Goal: Information Seeking & Learning: Find contact information

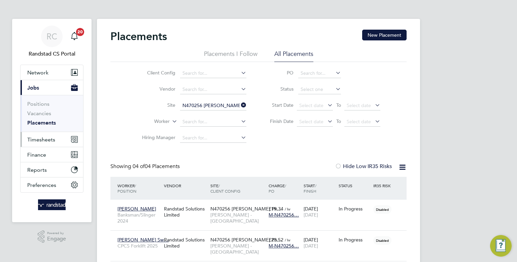
click at [42, 137] on span "Timesheets" at bounding box center [41, 139] width 28 height 6
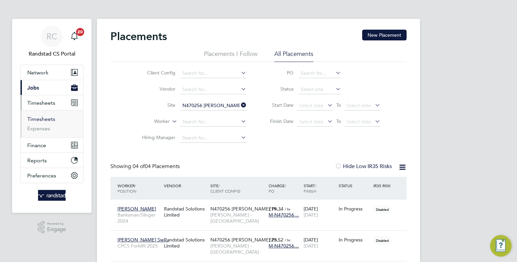
click at [42, 119] on link "Timesheets" at bounding box center [41, 119] width 28 height 6
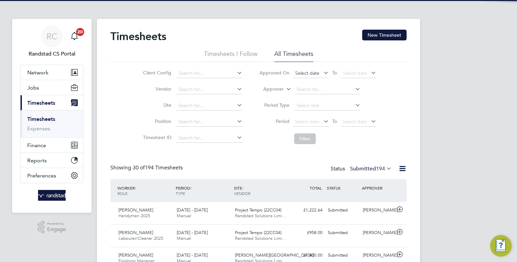
scroll to position [3, 3]
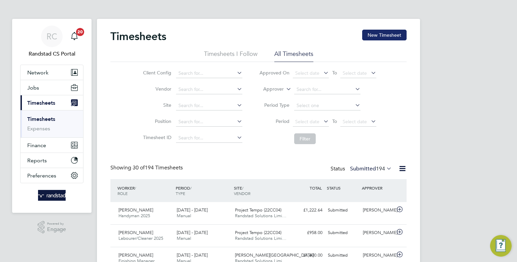
click at [376, 37] on button "New Timesheet" at bounding box center [384, 35] width 44 height 11
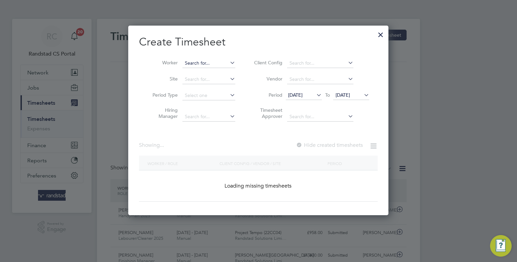
click at [218, 64] on input at bounding box center [208, 63] width 53 height 9
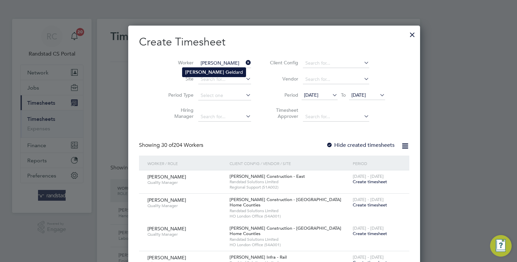
click at [221, 71] on li "Martin Ge ldard" at bounding box center [213, 72] width 63 height 9
type input "Martin Geldard"
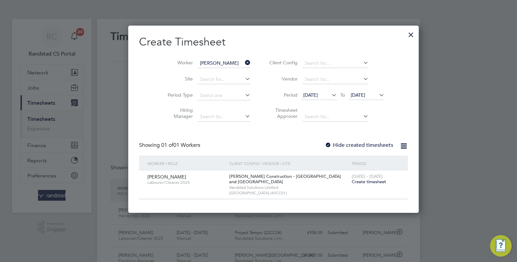
click at [328, 145] on label "Hide created timesheets" at bounding box center [359, 145] width 68 height 7
click at [312, 97] on span "15 Sep 2025" at bounding box center [310, 95] width 14 height 6
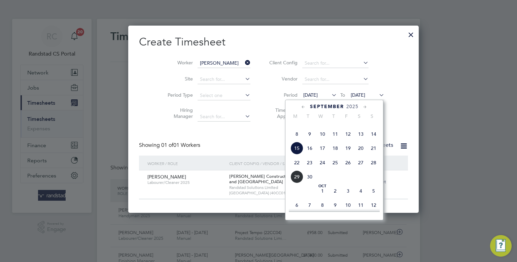
click at [294, 140] on span "8" at bounding box center [296, 134] width 13 height 13
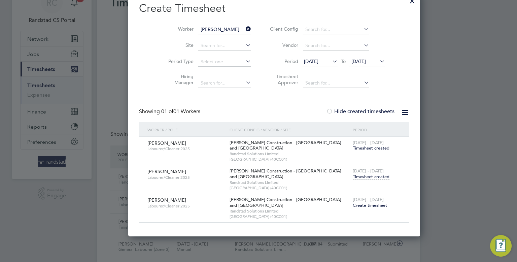
click at [353, 177] on span "Timesheet created" at bounding box center [371, 177] width 37 height 6
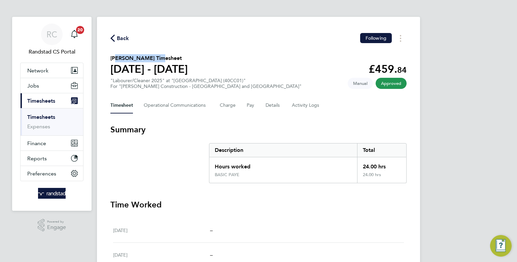
drag, startPoint x: 152, startPoint y: 58, endPoint x: 113, endPoint y: 60, distance: 39.1
click at [113, 60] on h2 "Martin Geldard's Timesheet" at bounding box center [148, 58] width 77 height 8
click at [247, 30] on div "Back Following Martin Geldard's Timesheet 13 - 19 Sept 2025 £459. 84 "Labourer/…" at bounding box center [258, 240] width 323 height 446
click at [118, 39] on span "Back" at bounding box center [123, 38] width 12 height 8
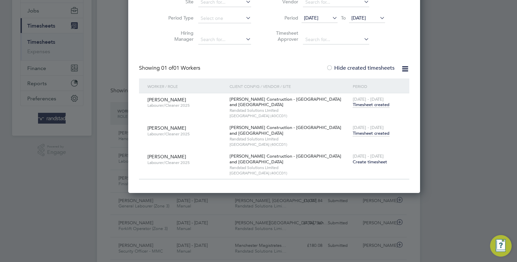
click at [353, 163] on span "Create timesheet" at bounding box center [370, 162] width 34 height 6
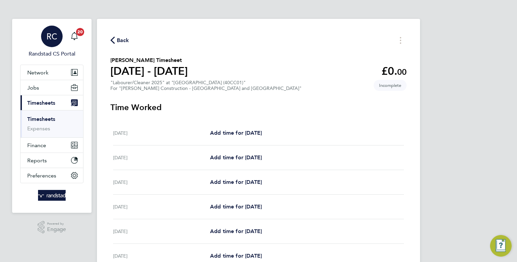
click at [57, 27] on div "RC" at bounding box center [52, 37] width 22 height 22
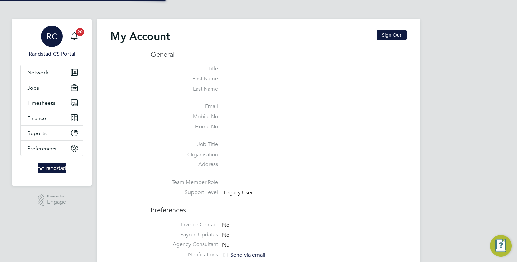
type input "[EMAIL_ADDRESS][PERSON_NAME][DOMAIN_NAME]"
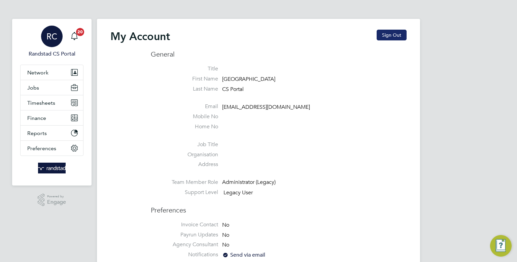
click at [392, 36] on button "Sign Out" at bounding box center [391, 35] width 30 height 11
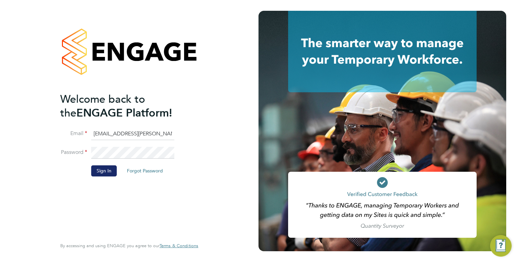
click at [113, 171] on button "Sign In" at bounding box center [104, 170] width 26 height 11
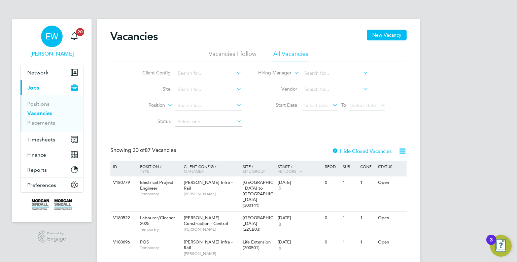
click at [61, 41] on div "EW" at bounding box center [52, 37] width 22 height 22
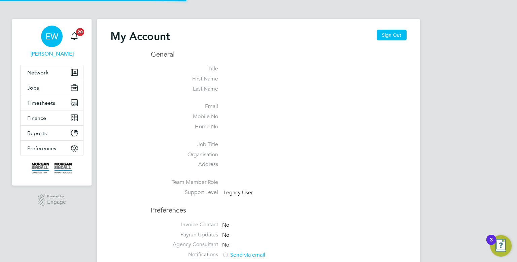
type input "cscportals@randstadcpe.com"
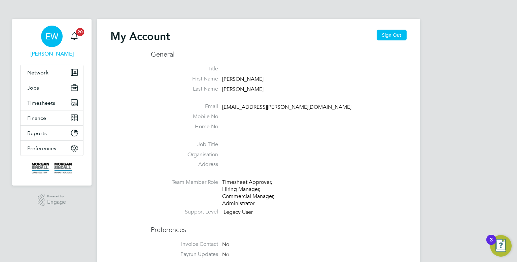
click at [384, 39] on button "Sign Out" at bounding box center [391, 35] width 30 height 11
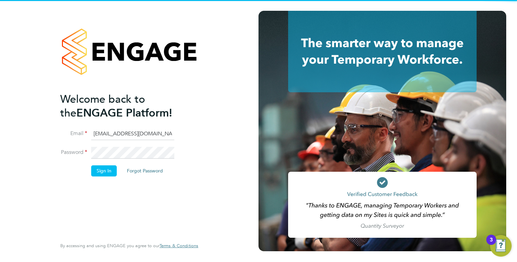
click at [138, 129] on input "cscportals@randstadcpe.com" at bounding box center [132, 134] width 83 height 12
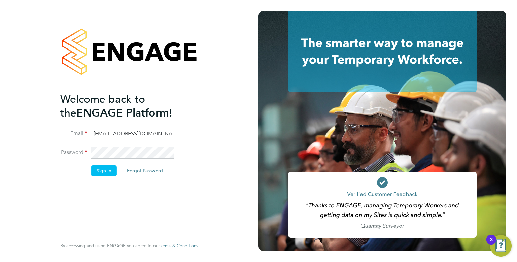
type input "Labourdeskmslv@randstadcpe.com"
click at [108, 169] on button "Sign In" at bounding box center [104, 170] width 26 height 11
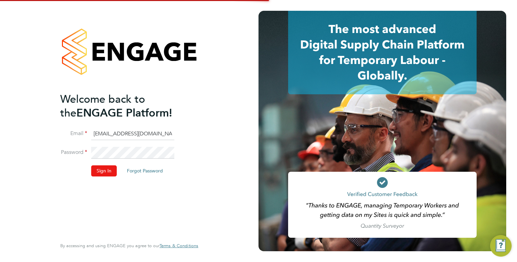
click at [108, 172] on button "Sign In" at bounding box center [104, 170] width 26 height 11
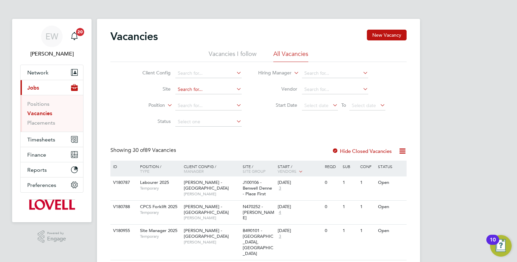
click at [199, 93] on input at bounding box center [208, 89] width 66 height 9
type input "[PERSON_NAME]"
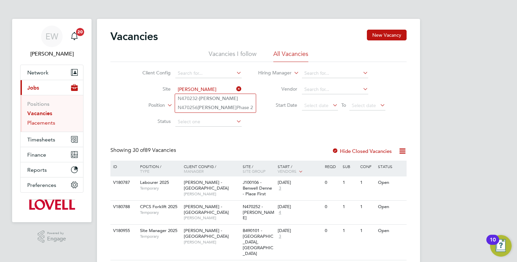
click at [53, 119] on link "Placements" at bounding box center [41, 122] width 28 height 6
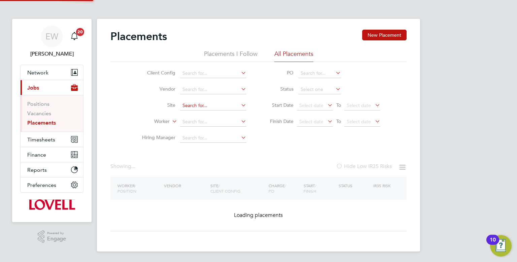
click at [201, 108] on input at bounding box center [213, 105] width 66 height 9
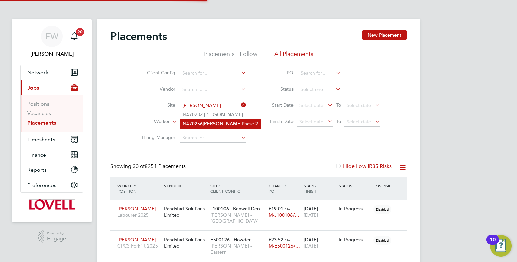
click at [207, 123] on b "Pendleton" at bounding box center [222, 124] width 39 height 6
type input "N470256 [PERSON_NAME] Phase 2"
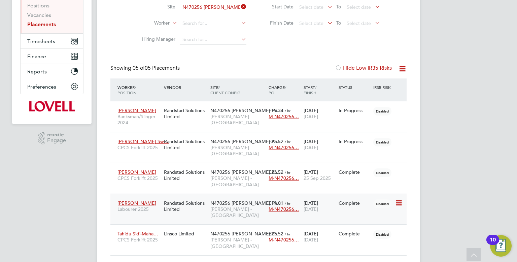
click at [341, 200] on div "Complete" at bounding box center [354, 203] width 32 height 6
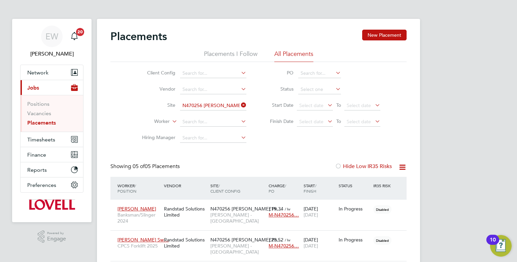
click at [218, 17] on app-barbie "Placements New Placement Placements I Follow All Placements Client Config Vendo…" at bounding box center [258, 187] width 323 height 374
click at [231, 24] on div "Placements New Placement Placements I Follow All Placements Client Config Vendo…" at bounding box center [258, 196] width 323 height 355
click at [214, 31] on div "Placements New Placement" at bounding box center [258, 40] width 296 height 20
click at [240, 105] on icon at bounding box center [240, 104] width 0 height 9
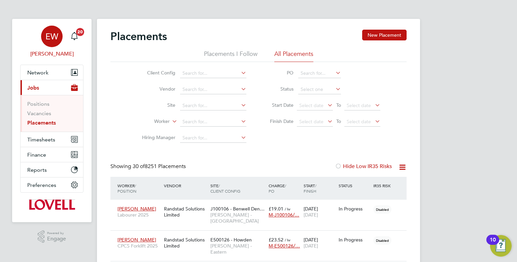
click at [59, 45] on app-avatar "EW" at bounding box center [52, 37] width 22 height 22
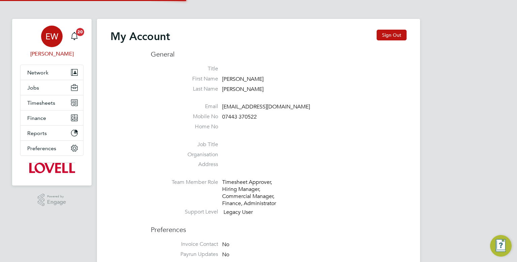
type input "Labourdeskmslv@randstadcpe.com"
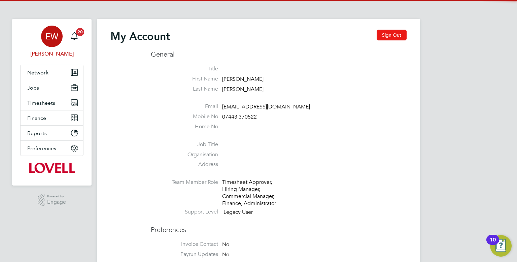
click at [393, 38] on button "Sign Out" at bounding box center [391, 35] width 30 height 11
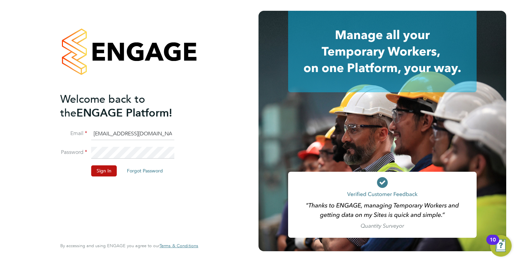
click at [160, 129] on input "Labourdeskmslv@randstadcpe.com" at bounding box center [132, 134] width 83 height 12
type input "emma.wells@randstad.co.uk"
click at [106, 175] on button "Sign In" at bounding box center [104, 170] width 26 height 11
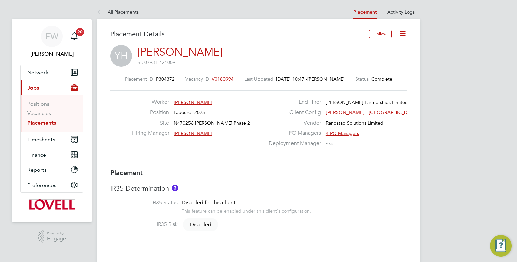
click at [400, 34] on icon at bounding box center [402, 34] width 8 height 8
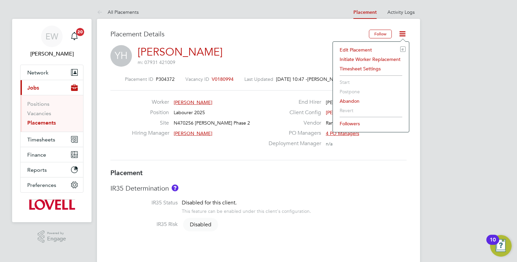
click at [362, 50] on li "Edit Placement e" at bounding box center [370, 49] width 69 height 9
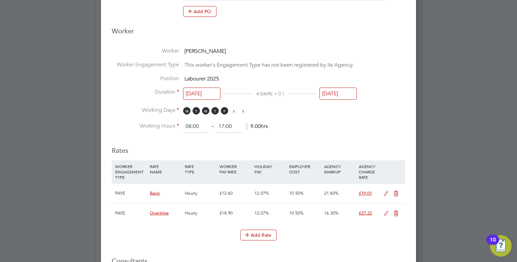
click at [355, 96] on input "[DATE]" at bounding box center [337, 93] width 37 height 12
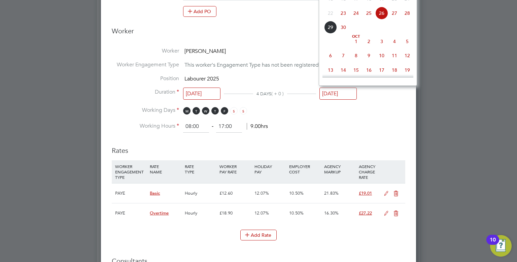
click at [382, 48] on span "3" at bounding box center [381, 41] width 13 height 13
type input "[DATE]"
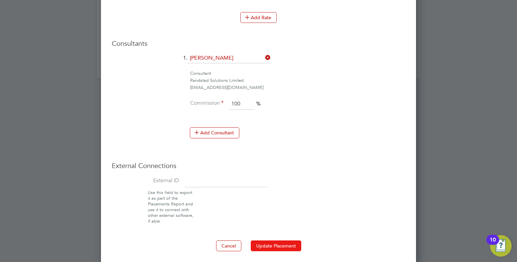
click at [285, 246] on button "Update Placement" at bounding box center [276, 245] width 50 height 11
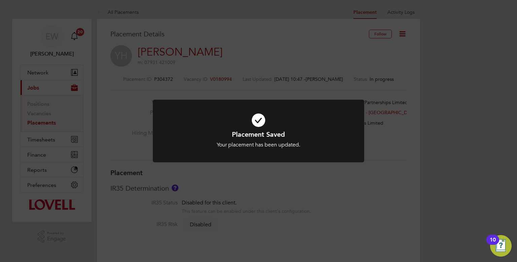
click at [314, 73] on div "Placement Saved Your placement has been updated. Cancel Okay" at bounding box center [258, 131] width 517 height 262
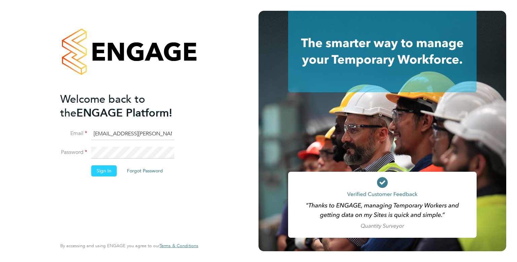
click at [105, 173] on button "Sign In" at bounding box center [104, 170] width 26 height 11
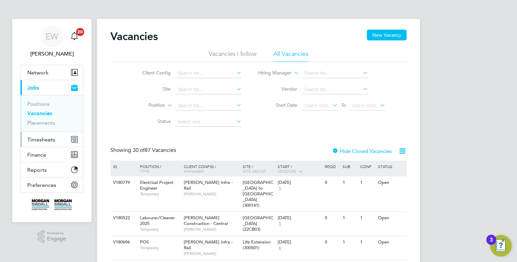
click at [42, 138] on span "Timesheets" at bounding box center [41, 139] width 28 height 6
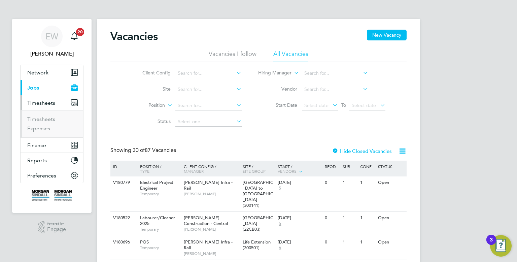
click at [45, 98] on button "Timesheets" at bounding box center [52, 102] width 63 height 15
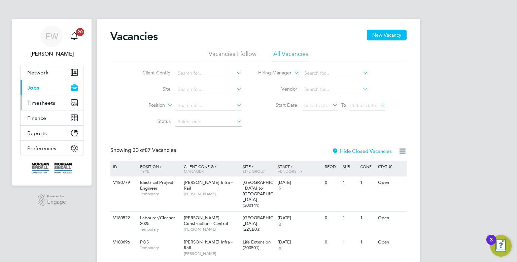
click at [45, 103] on span "Timesheets" at bounding box center [41, 103] width 28 height 6
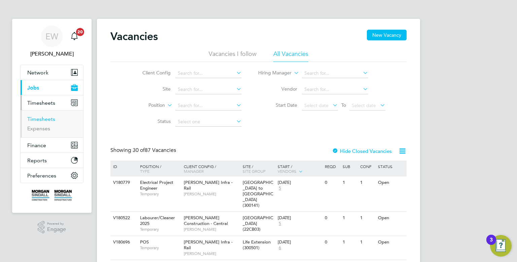
click at [43, 117] on link "Timesheets" at bounding box center [41, 119] width 28 height 6
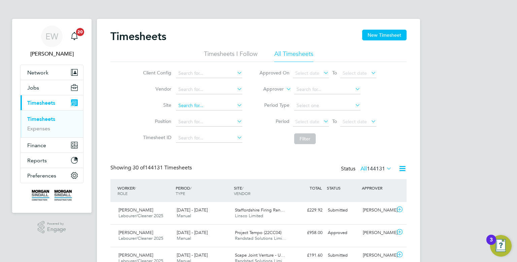
click at [197, 107] on input at bounding box center [209, 105] width 66 height 9
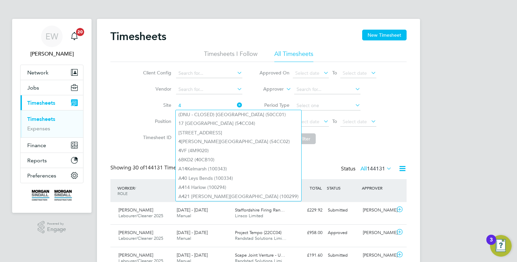
type input "4"
click at [144, 96] on li "Vendor" at bounding box center [192, 89] width 118 height 16
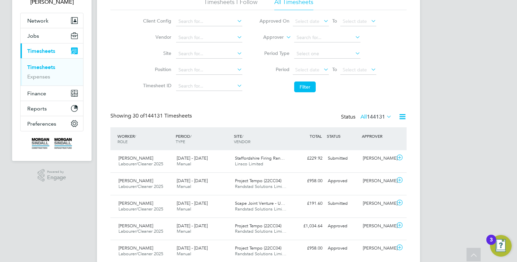
click at [256, 115] on div "Showing 30 of 144131 Timesheets Status All 144131" at bounding box center [258, 119] width 296 height 15
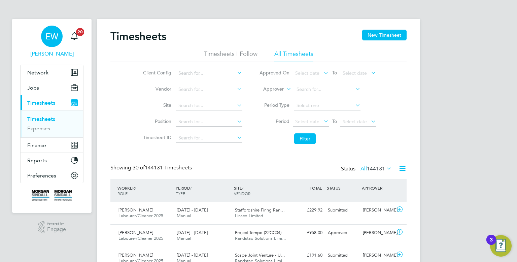
click at [60, 41] on div "EW" at bounding box center [52, 37] width 22 height 22
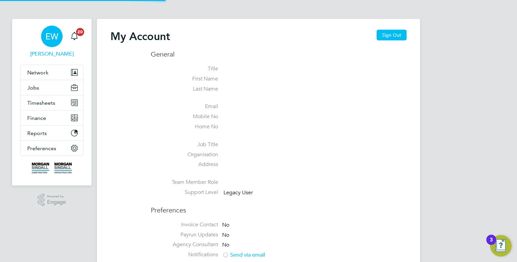
type input "Labourdeskmslv@randstadcpe.com"
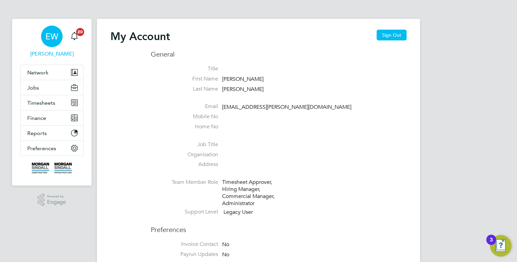
click at [57, 31] on div "EW" at bounding box center [52, 37] width 22 height 22
click at [402, 36] on button "Sign Out" at bounding box center [391, 35] width 30 height 11
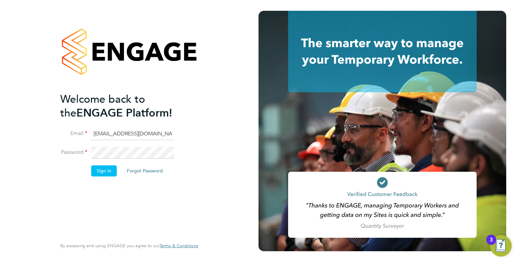
click at [157, 134] on input "Labourdeskmslv@randstadcpe.com" at bounding box center [132, 134] width 83 height 12
type input "cscportals@randstadcpe.com"
click at [86, 172] on li "Sign In Forgot Password" at bounding box center [125, 173] width 131 height 17
click at [99, 170] on button "Sign In" at bounding box center [104, 170] width 26 height 11
click at [104, 170] on button "Sign In" at bounding box center [104, 170] width 26 height 11
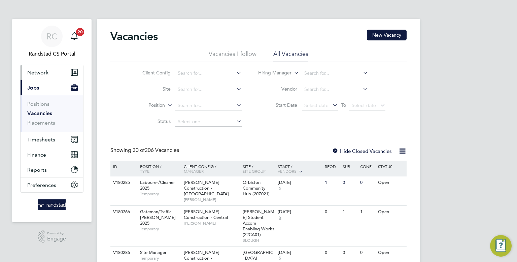
click at [38, 72] on span "Network" at bounding box center [37, 72] width 21 height 6
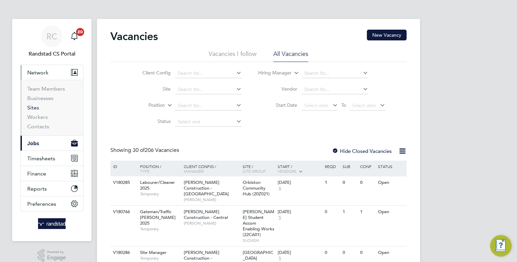
click at [36, 108] on link "Sites" at bounding box center [33, 107] width 12 height 6
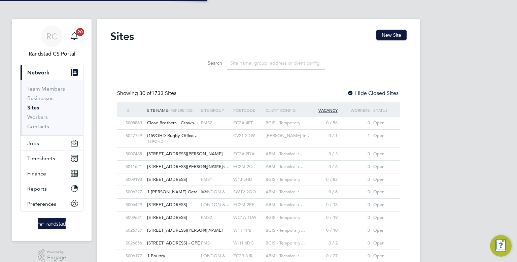
click at [261, 62] on input at bounding box center [276, 63] width 98 height 13
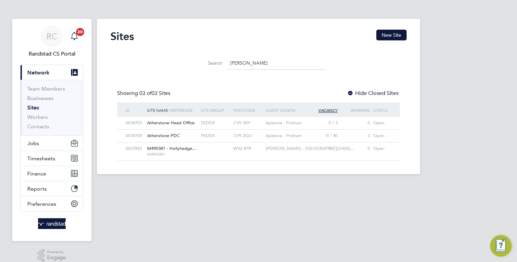
type input "holly"
click at [240, 148] on div "WS2 8TR" at bounding box center [247, 148] width 32 height 12
click at [237, 33] on div "Sites New Site" at bounding box center [258, 40] width 296 height 20
click at [56, 142] on button "Jobs" at bounding box center [52, 143] width 63 height 15
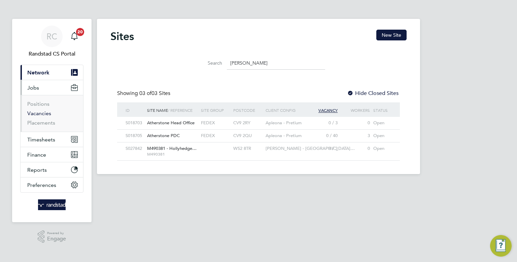
click at [40, 115] on link "Vacancies" at bounding box center [39, 113] width 24 height 6
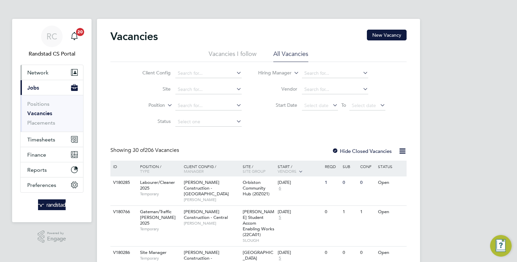
click at [66, 70] on button "Network" at bounding box center [52, 72] width 63 height 15
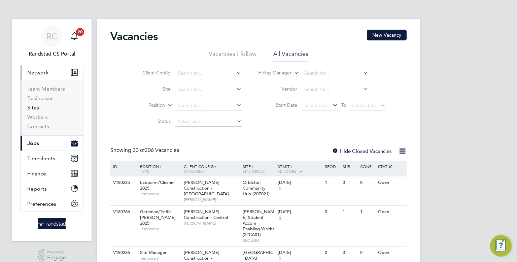
click at [36, 107] on link "Sites" at bounding box center [33, 107] width 12 height 6
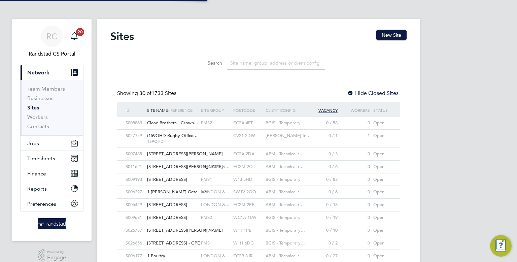
click at [251, 59] on input at bounding box center [276, 63] width 98 height 13
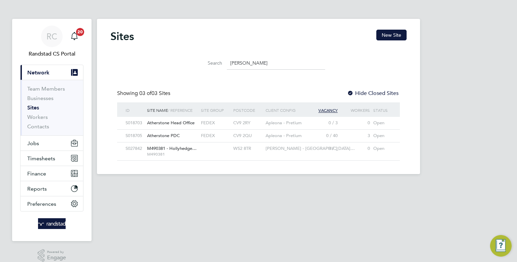
type input "holly"
click at [211, 152] on div at bounding box center [215, 148] width 32 height 12
click at [50, 37] on span "RC" at bounding box center [51, 36] width 11 height 9
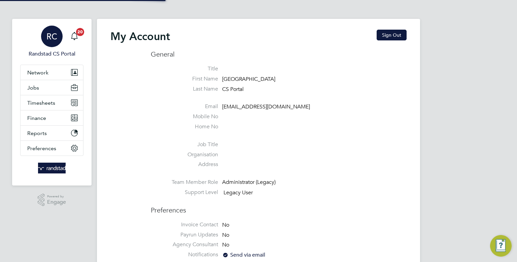
type input "cscportals@randstadcpe.com"
click at [383, 35] on button "Sign Out" at bounding box center [391, 35] width 30 height 11
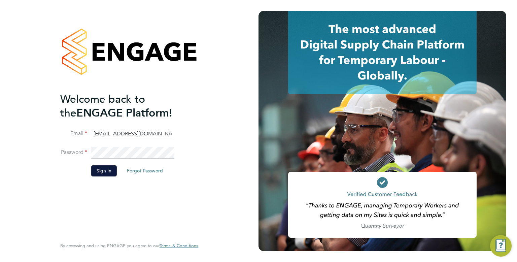
click at [141, 131] on input "cscportals@randstadcpe.com" at bounding box center [132, 134] width 83 height 12
type input "[EMAIL_ADDRESS][PERSON_NAME][DOMAIN_NAME]"
click at [103, 171] on button "Sign In" at bounding box center [104, 170] width 26 height 11
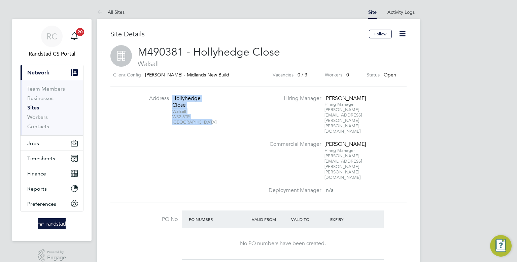
drag, startPoint x: 208, startPoint y: 123, endPoint x: 173, endPoint y: 100, distance: 42.0
click at [173, 100] on div "Hollyhedge Close Walsall WS2 8TR United Kingdom" at bounding box center [193, 110] width 42 height 30
copy div "Hollyhedge Close Walsall WS2 8TR United Kingdom"
click at [257, 75] on div "Client Config Lovell - Midlands New Build Vacancies 0 / 3 Workers 0 Status Open" at bounding box center [258, 76] width 296 height 11
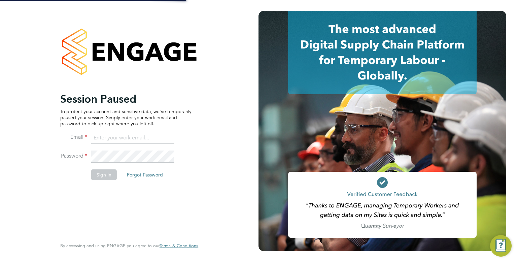
type input "emma.wells@randstad.co.uk"
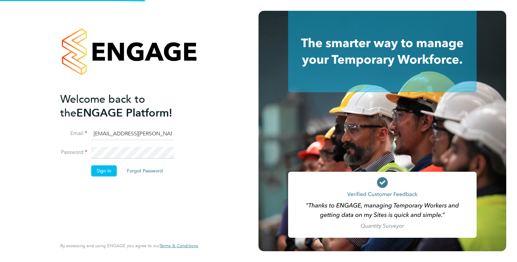
click at [103, 171] on button "Sign In" at bounding box center [104, 170] width 26 height 11
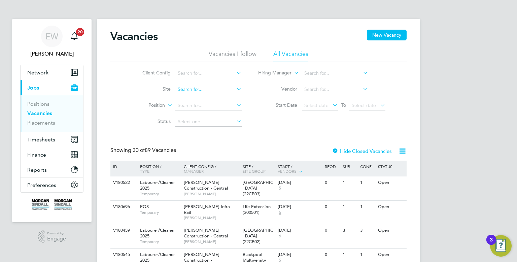
click at [212, 93] on input at bounding box center [208, 89] width 66 height 9
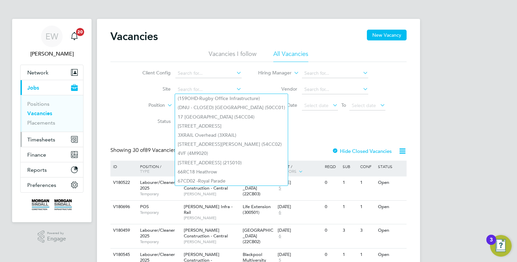
click at [43, 137] on span "Timesheets" at bounding box center [41, 139] width 28 height 6
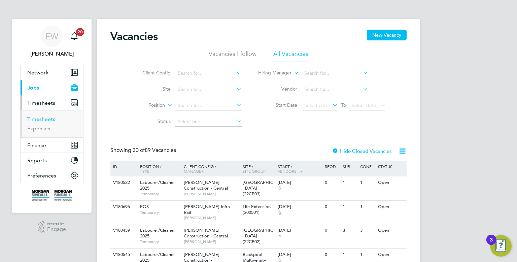
click at [45, 116] on link "Timesheets" at bounding box center [41, 119] width 28 height 6
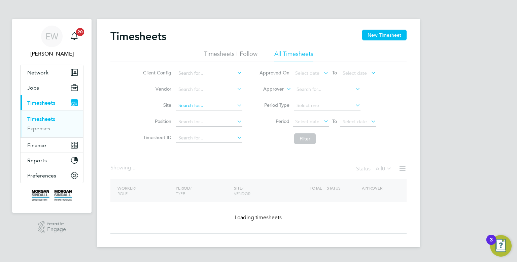
click at [191, 104] on input at bounding box center [209, 105] width 66 height 9
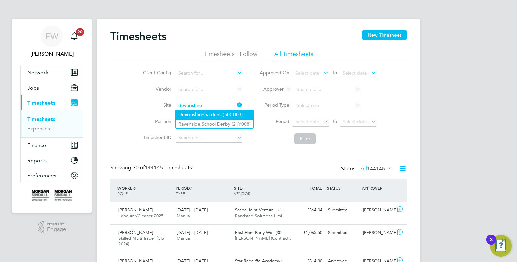
click at [202, 115] on b "Devonshire" at bounding box center [190, 115] width 25 height 6
type input "Devonshire Gardens (50CB03)"
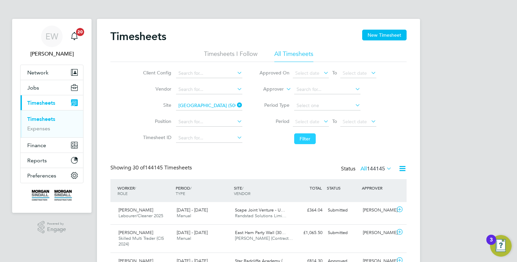
click at [301, 138] on button "Filter" at bounding box center [305, 138] width 22 height 11
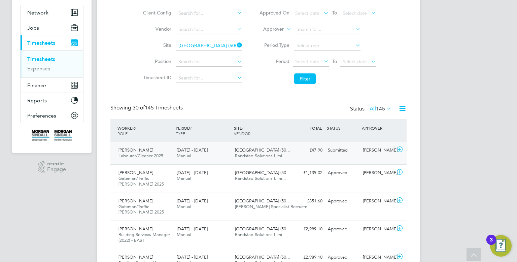
click at [309, 153] on div "£47.90 Submitted" at bounding box center [307, 150] width 35 height 11
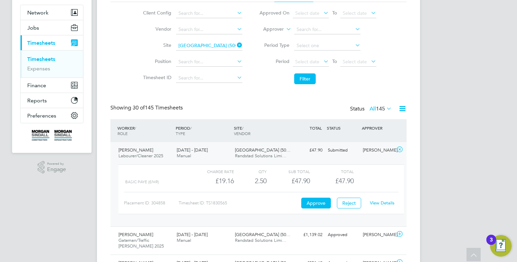
click at [381, 204] on link "View Details" at bounding box center [382, 203] width 25 height 6
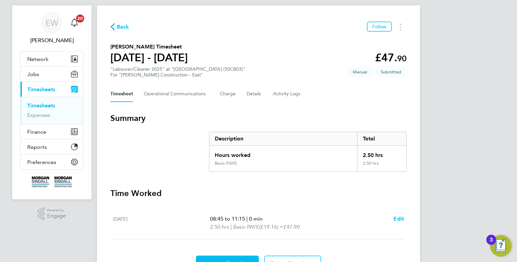
scroll to position [49, 0]
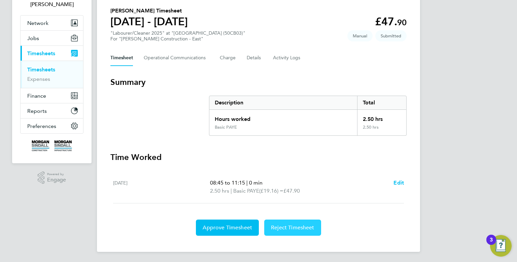
click at [314, 221] on button "Reject Timesheet" at bounding box center [292, 227] width 57 height 16
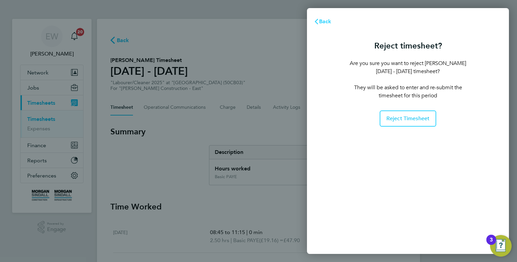
click at [326, 25] on span "Back" at bounding box center [325, 21] width 12 height 6
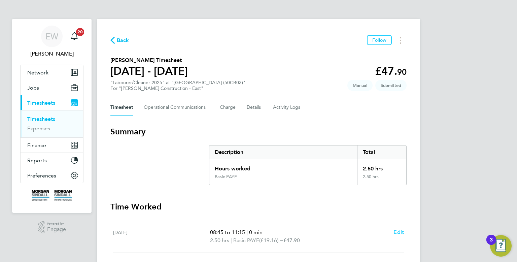
click at [397, 230] on span "Edit" at bounding box center [398, 232] width 10 height 6
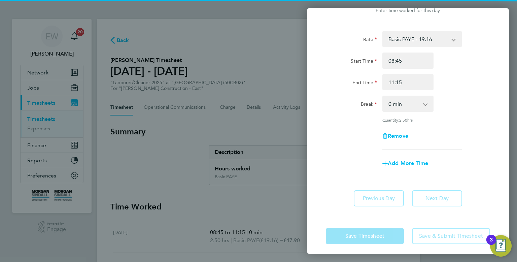
scroll to position [23, 0]
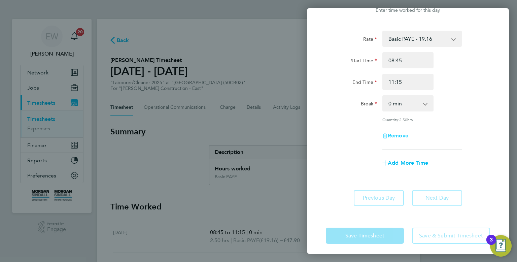
click at [404, 133] on span "Remove" at bounding box center [398, 135] width 21 height 6
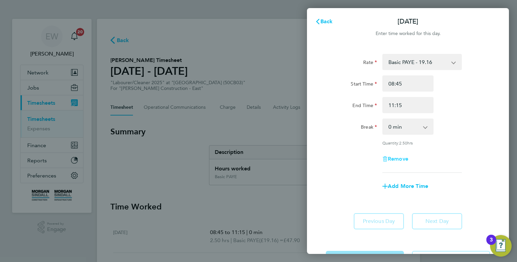
select select "null"
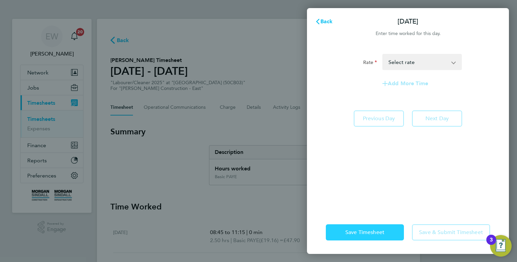
click at [366, 224] on button "Save Timesheet" at bounding box center [365, 232] width 78 height 16
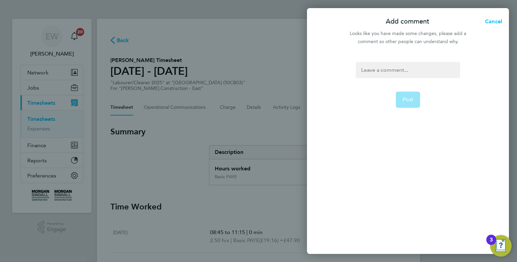
click at [398, 71] on div at bounding box center [408, 70] width 104 height 16
click at [397, 70] on div at bounding box center [408, 70] width 104 height 16
click at [406, 96] on span "Post" at bounding box center [407, 99] width 11 height 7
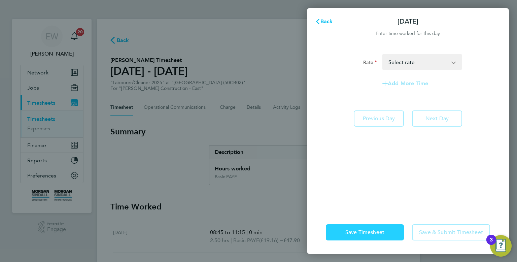
click at [359, 231] on span "Save Timesheet" at bounding box center [364, 232] width 39 height 7
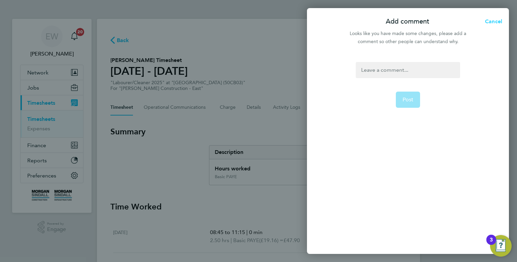
click at [492, 23] on span "Cancel" at bounding box center [492, 21] width 19 height 6
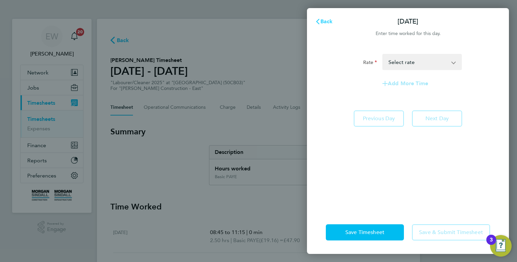
click at [318, 24] on svg-icon "button" at bounding box center [317, 21] width 5 height 6
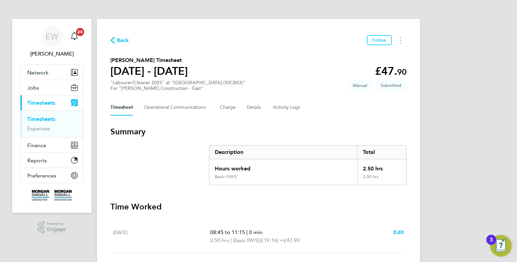
click at [121, 44] on span "Back" at bounding box center [123, 40] width 12 height 8
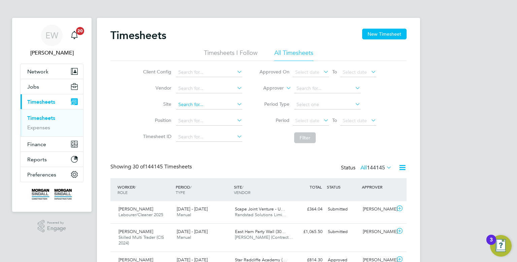
click at [189, 103] on input at bounding box center [209, 104] width 66 height 9
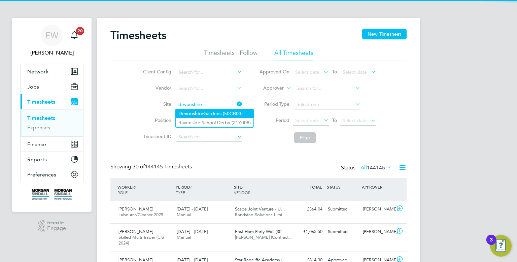
click at [193, 113] on b "Devonshire" at bounding box center [190, 114] width 25 height 6
type input "Devonshire Gardens (50CB03)"
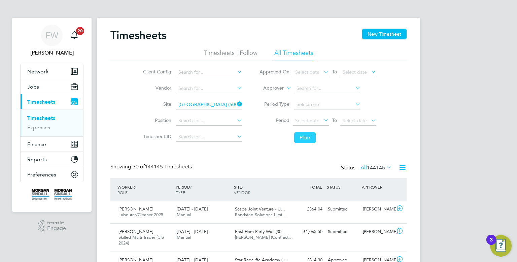
click at [306, 140] on button "Filter" at bounding box center [305, 137] width 22 height 11
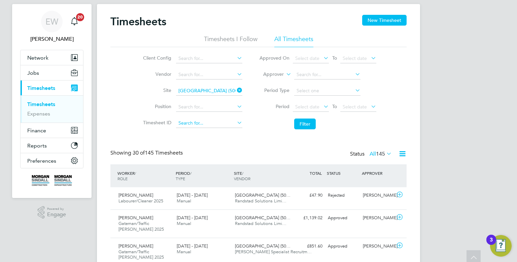
scroll to position [14, 0]
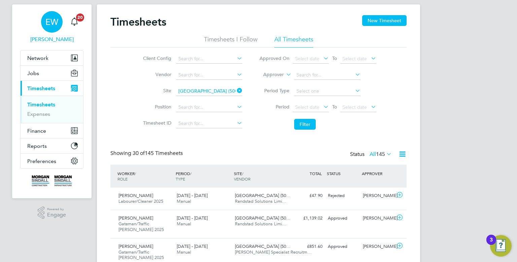
click at [59, 27] on div "EW" at bounding box center [52, 22] width 22 height 22
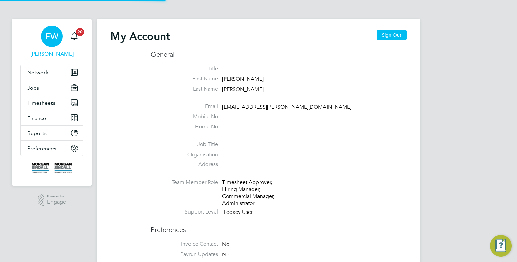
type input "emma.wells@randstad.co.uk"
click at [396, 37] on button "Sign Out" at bounding box center [391, 35] width 30 height 11
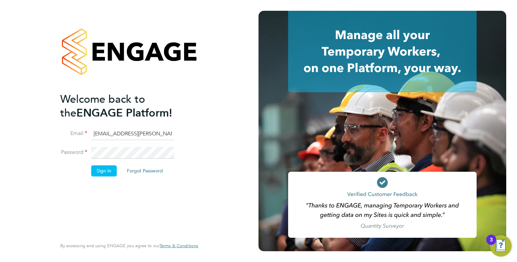
click at [124, 144] on li "Email emma.wells@randstad.co.uk" at bounding box center [125, 137] width 131 height 19
click at [121, 138] on input "emma.wells@randstad.co.uk" at bounding box center [132, 134] width 83 height 12
click at [125, 131] on input "Labourdeskmslv@randstadcpe.com" at bounding box center [132, 134] width 83 height 12
click at [122, 135] on input "emma.wells@randstad.co.uk" at bounding box center [132, 134] width 83 height 12
type input "cscportals@randstadcpe.com"
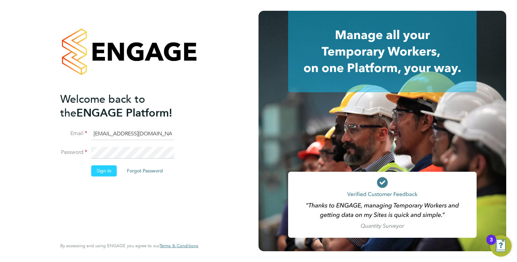
click at [100, 170] on button "Sign In" at bounding box center [104, 170] width 26 height 11
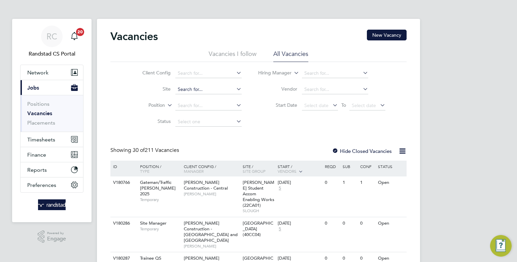
click at [186, 91] on input at bounding box center [208, 89] width 66 height 9
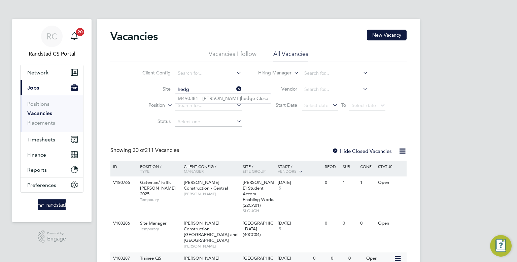
type input "hedg"
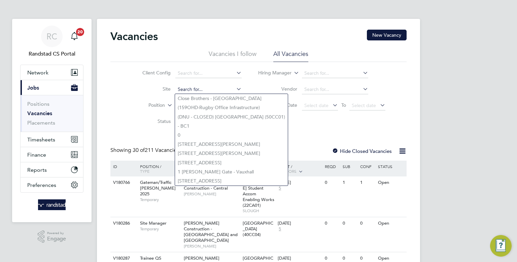
click at [195, 85] on input at bounding box center [208, 89] width 66 height 9
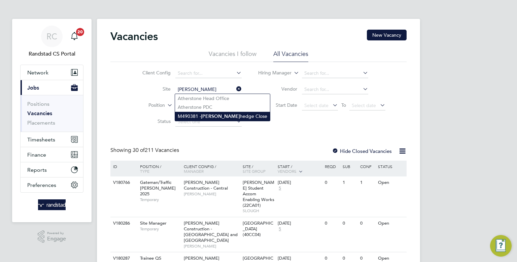
click at [206, 114] on b "[PERSON_NAME]" at bounding box center [220, 116] width 39 height 6
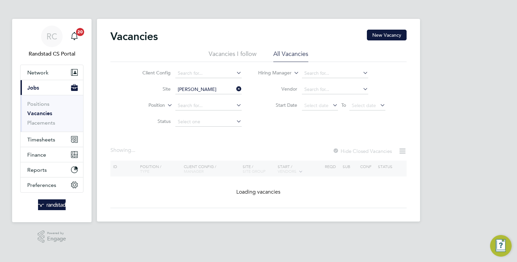
type input "M490381 - Hollyhedge Close"
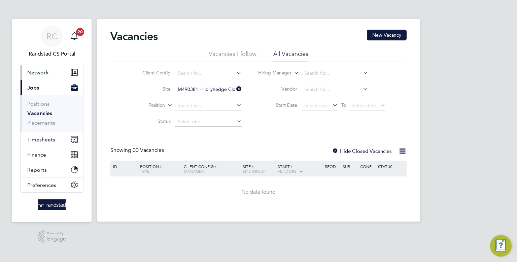
click at [38, 79] on button "Network" at bounding box center [52, 72] width 63 height 15
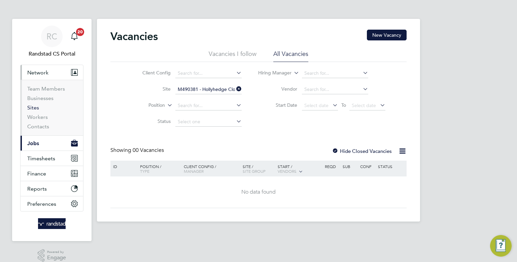
click at [36, 107] on link "Sites" at bounding box center [33, 107] width 12 height 6
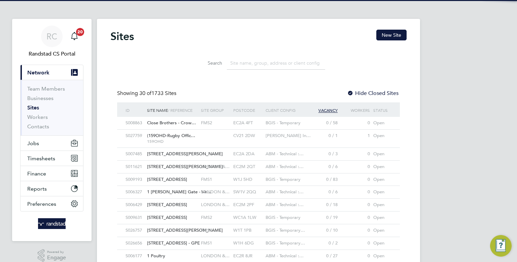
click at [241, 65] on input at bounding box center [276, 63] width 98 height 13
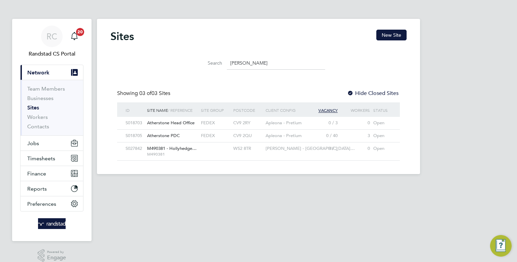
drag, startPoint x: 246, startPoint y: 59, endPoint x: 208, endPoint y: 60, distance: 37.4
click at [208, 60] on div "Search holly" at bounding box center [258, 63] width 133 height 13
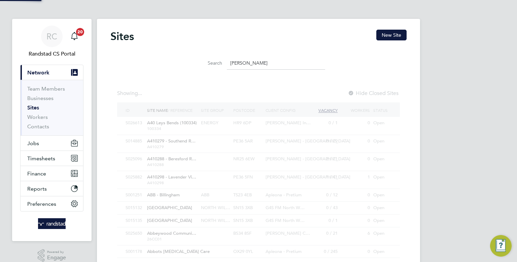
scroll to position [13, 43]
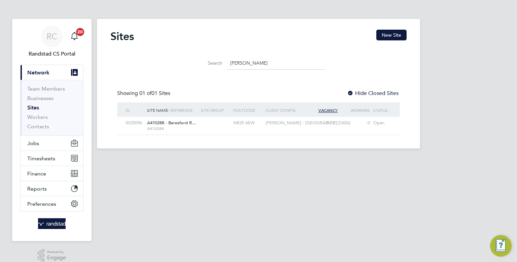
drag, startPoint x: 248, startPoint y: 56, endPoint x: 196, endPoint y: 62, distance: 52.5
click at [196, 62] on div "Search beres" at bounding box center [258, 63] width 133 height 13
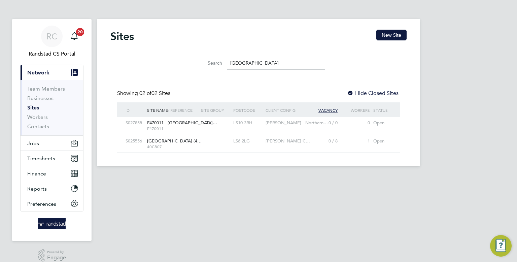
type input "leeds city"
click at [275, 127] on div "Lovell - Northern…" at bounding box center [285, 123] width 43 height 12
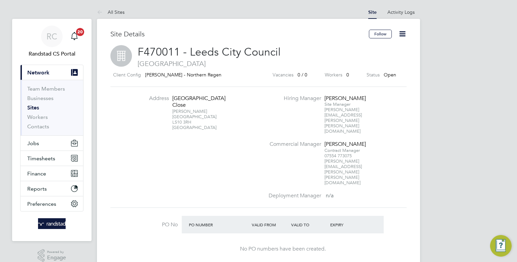
click at [275, 141] on li "Commercial Manager [PERSON_NAME] Contract Manager 07554 773075 [PERSON_NAME][EM…" at bounding box center [336, 166] width 145 height 51
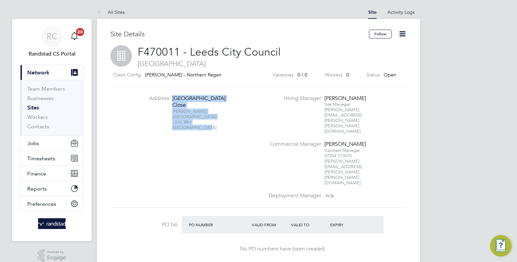
drag, startPoint x: 209, startPoint y: 130, endPoint x: 174, endPoint y: 99, distance: 46.5
click at [174, 99] on li "Address [GEOGRAPHIC_DATA] [GEOGRAPHIC_DATA]" at bounding box center [198, 116] width 133 height 42
copy div "[STREET_ADDRESS]"
